Goal: Transaction & Acquisition: Purchase product/service

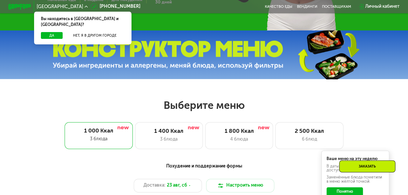
scroll to position [195, 0]
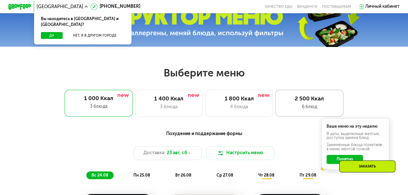
click at [311, 109] on div "6 блюд" at bounding box center [309, 107] width 56 height 7
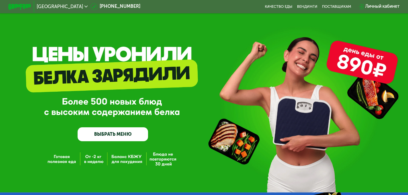
scroll to position [0, 0]
click at [84, 5] on icon at bounding box center [85, 6] width 3 height 3
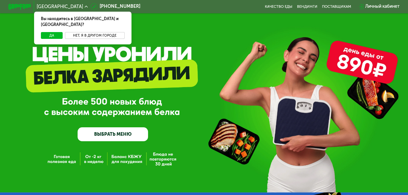
click at [86, 32] on button "Нет, я в другом городе" at bounding box center [95, 35] width 60 height 7
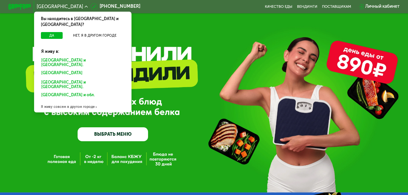
click at [74, 69] on div "Санкт-Петербурге и обл." at bounding box center [81, 73] width 88 height 9
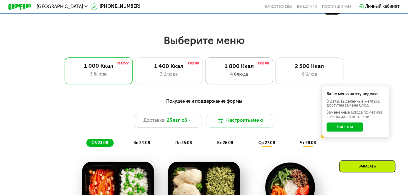
click at [258, 78] on div "4 блюда" at bounding box center [239, 74] width 56 height 7
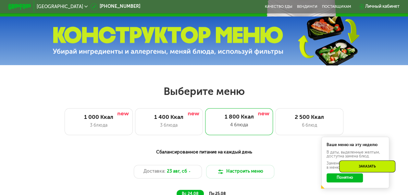
scroll to position [195, 0]
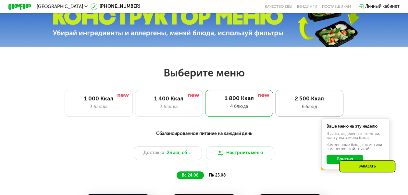
click at [312, 111] on div "6 блюд" at bounding box center [309, 107] width 56 height 7
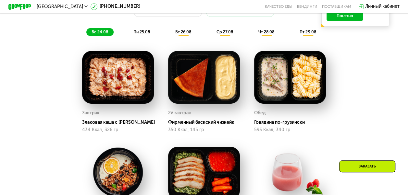
scroll to position [325, 0]
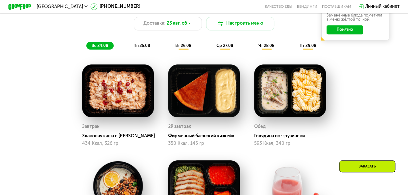
click at [144, 48] on span "пн 25.08" at bounding box center [141, 45] width 17 height 5
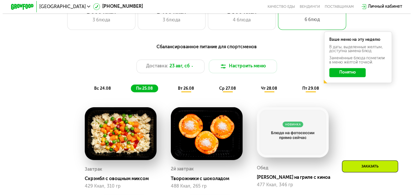
scroll to position [292, 0]
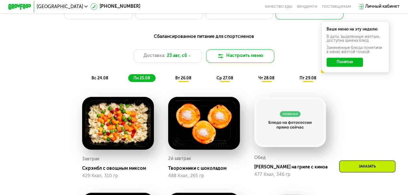
click at [222, 60] on img at bounding box center [220, 56] width 7 height 7
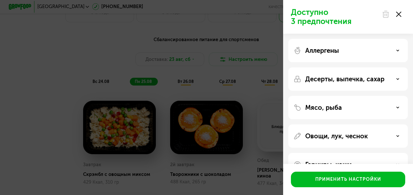
scroll to position [19, 0]
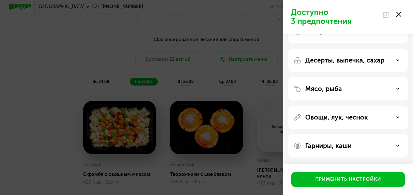
click at [397, 146] on use at bounding box center [398, 145] width 2 height 1
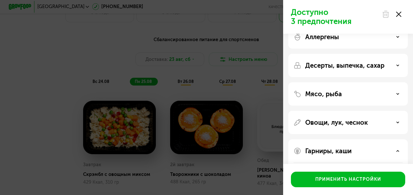
scroll to position [5, 0]
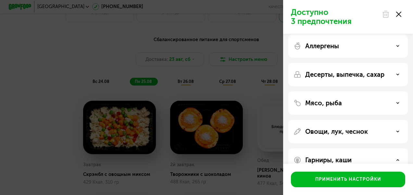
click at [399, 131] on div "Овощи, лук, чеснок" at bounding box center [347, 132] width 109 height 8
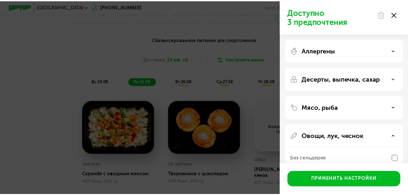
scroll to position [0, 0]
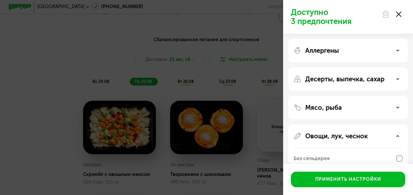
click at [401, 16] on icon at bounding box center [398, 14] width 5 height 5
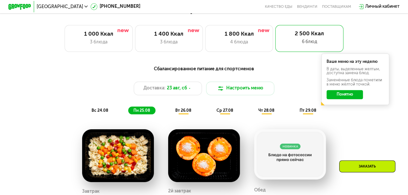
scroll to position [292, 0]
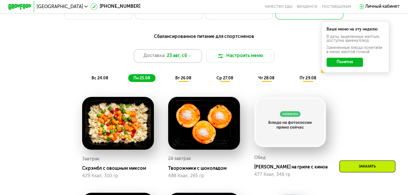
click at [190, 58] on icon at bounding box center [189, 56] width 3 height 3
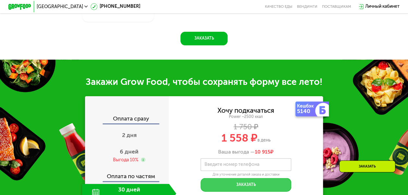
scroll to position [552, 0]
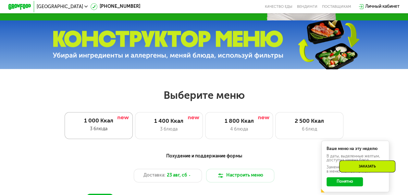
scroll to position [195, 0]
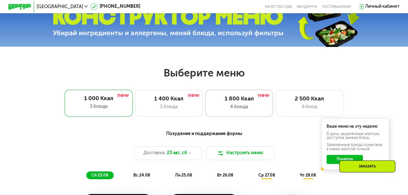
click at [275, 105] on div "1 800 Ккал 4 блюда" at bounding box center [309, 103] width 68 height 27
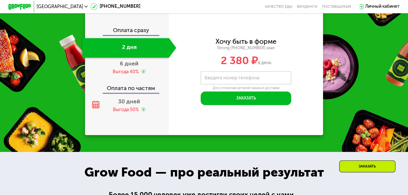
scroll to position [617, 0]
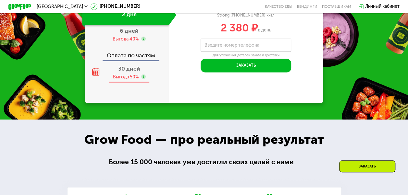
click at [132, 83] on div "30 дней Выгода 50%" at bounding box center [129, 73] width 94 height 20
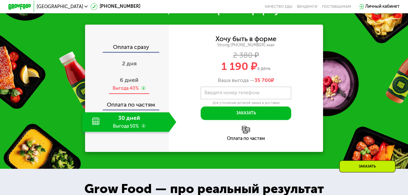
click at [121, 92] on div "Выгода 40%" at bounding box center [126, 88] width 26 height 6
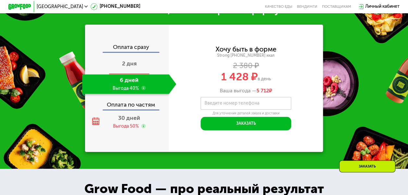
click at [130, 67] on span "2 дня" at bounding box center [129, 63] width 15 height 7
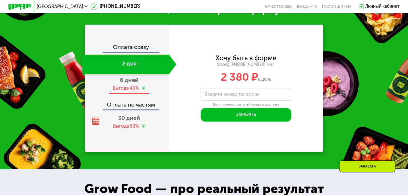
click at [126, 92] on div "Выгода 40%" at bounding box center [126, 88] width 26 height 6
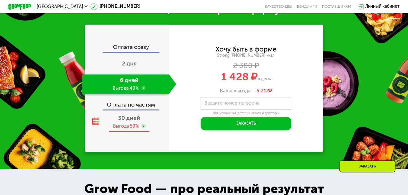
click at [134, 130] on div "Выгода 50%" at bounding box center [126, 126] width 26 height 6
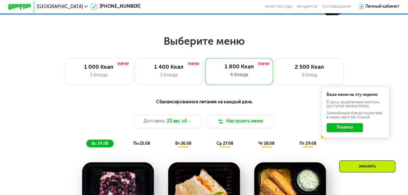
scroll to position [162, 0]
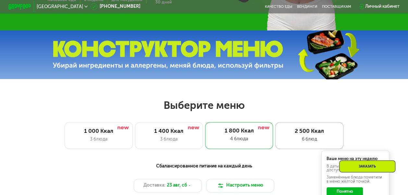
click at [308, 138] on div "2 500 Ккал 6 блюд" at bounding box center [309, 135] width 68 height 27
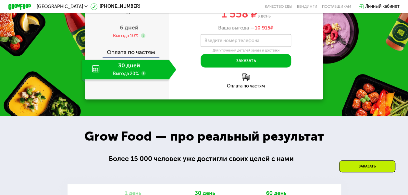
scroll to position [649, 0]
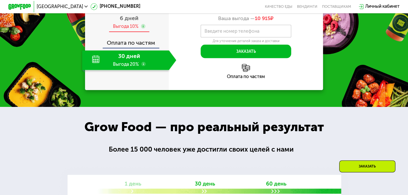
click at [125, 30] on div "Выгода 10%" at bounding box center [126, 26] width 26 height 6
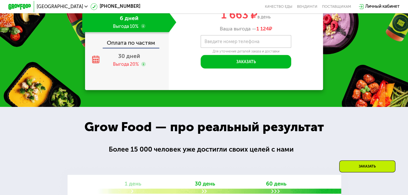
click at [124, 5] on span "2 дня" at bounding box center [129, 1] width 15 height 7
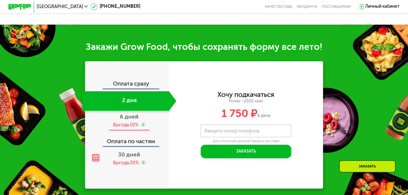
click at [126, 128] on div "Выгода 10%" at bounding box center [126, 125] width 26 height 6
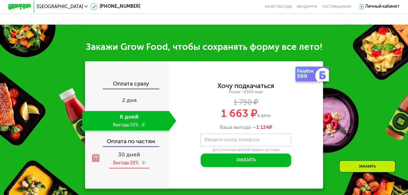
click at [131, 166] on div "Выгода 20%" at bounding box center [126, 163] width 26 height 6
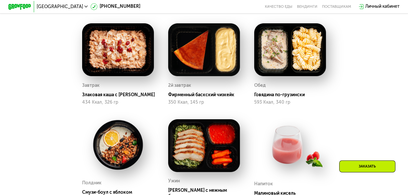
scroll to position [325, 0]
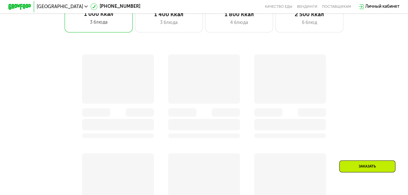
scroll to position [227, 0]
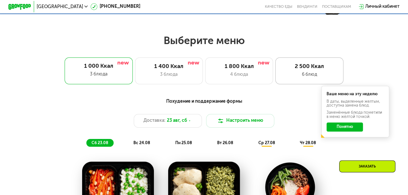
click at [313, 73] on div "2 500 Ккал 6 блюд" at bounding box center [309, 70] width 68 height 27
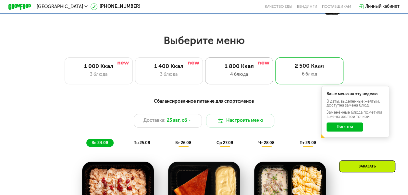
click at [238, 78] on div "4 блюда" at bounding box center [239, 74] width 56 height 7
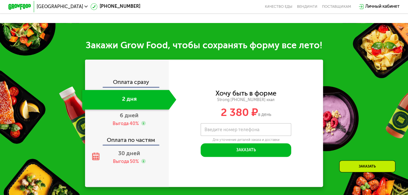
scroll to position [617, 0]
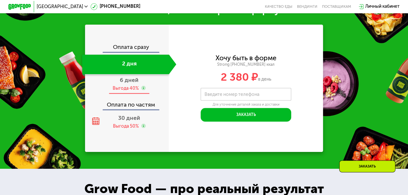
click at [128, 92] on div "Выгода 40%" at bounding box center [126, 88] width 26 height 6
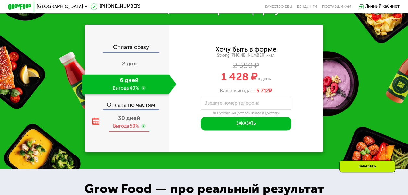
click at [127, 130] on div "Выгода 50%" at bounding box center [126, 126] width 26 height 6
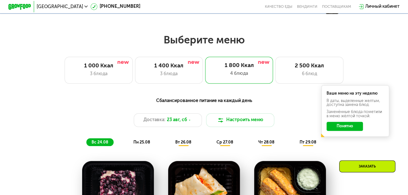
scroll to position [195, 0]
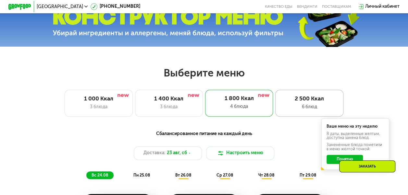
click at [308, 111] on div "6 блюд" at bounding box center [309, 107] width 56 height 7
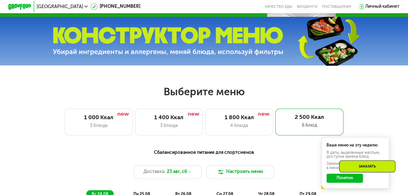
scroll to position [162, 0]
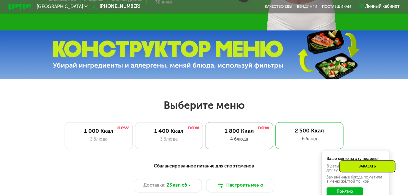
click at [236, 142] on div "4 блюда" at bounding box center [239, 139] width 56 height 7
click at [301, 142] on div "6 блюд" at bounding box center [309, 139] width 56 height 7
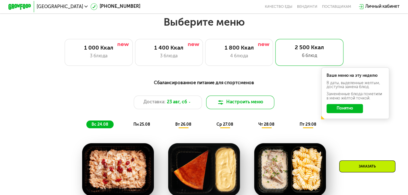
scroll to position [292, 0]
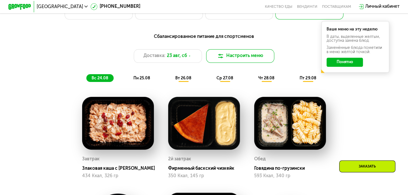
click at [223, 60] on img at bounding box center [220, 56] width 7 height 7
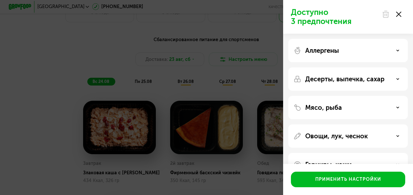
click at [101, 54] on div "Доступно 3 предпочтения Аллергены Десерты, выпечка, сахар Мясо, рыба Овощи, лук…" at bounding box center [206, 97] width 413 height 195
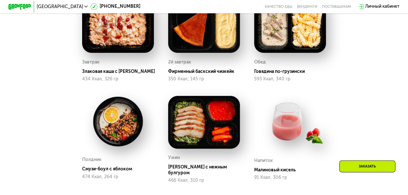
scroll to position [389, 0]
